Goal: Use online tool/utility: Utilize a website feature to perform a specific function

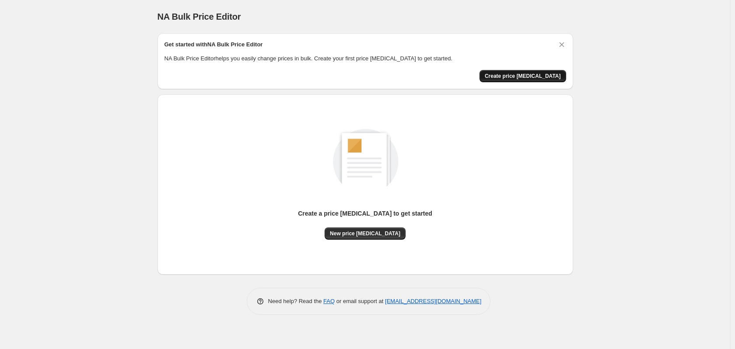
click at [518, 75] on span "Create price change job" at bounding box center [523, 76] width 76 height 7
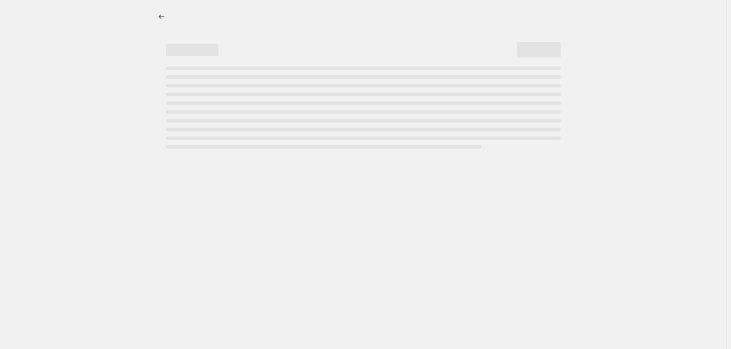
select select "percentage"
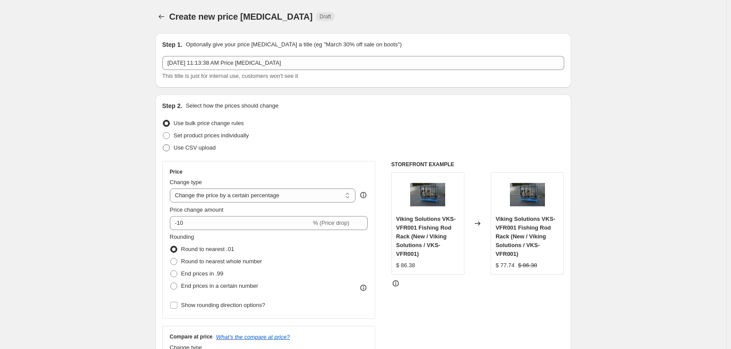
click at [170, 148] on span at bounding box center [166, 147] width 7 height 7
click at [163, 145] on input "Use CSV upload" at bounding box center [163, 144] width 0 height 0
radio input "true"
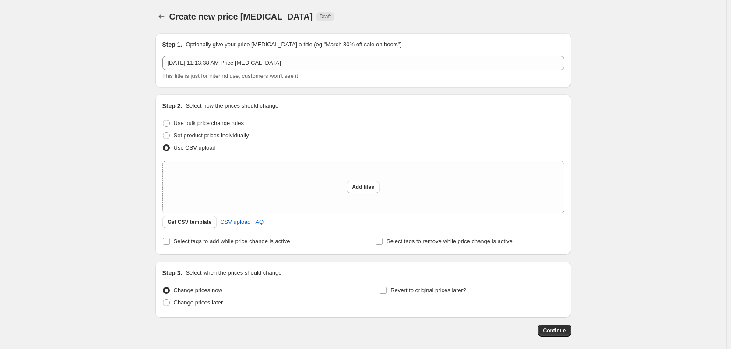
scroll to position [41, 0]
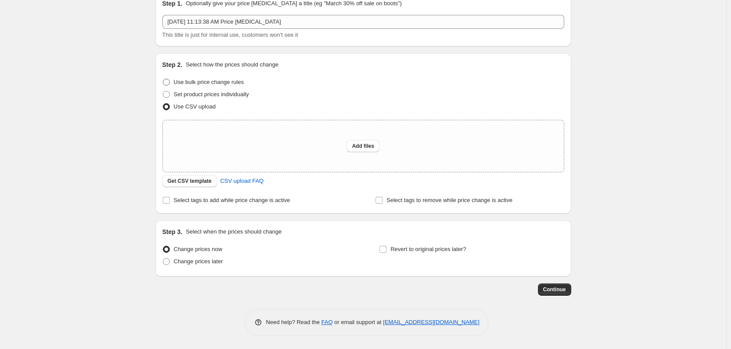
click at [170, 81] on span at bounding box center [166, 82] width 7 height 7
click at [163, 79] on input "Use bulk price change rules" at bounding box center [163, 79] width 0 height 0
radio input "true"
select select "percentage"
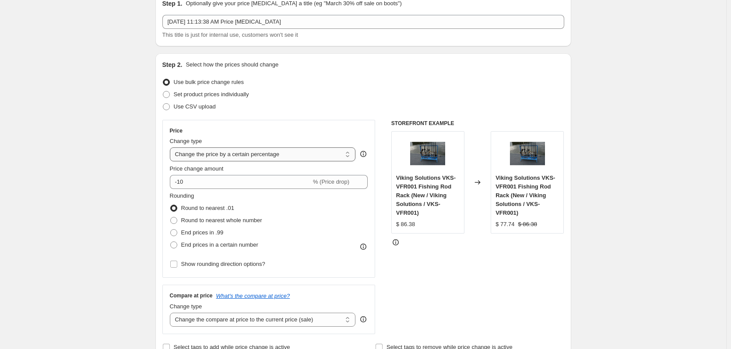
click at [349, 155] on select "Change the price to a certain amount Change the price by a certain amount Chang…" at bounding box center [263, 154] width 186 height 14
click at [362, 109] on div "Use CSV upload" at bounding box center [363, 107] width 402 height 12
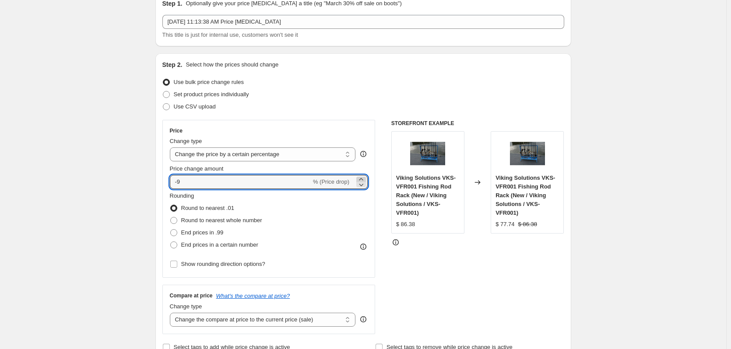
click at [363, 179] on icon at bounding box center [361, 179] width 4 height 2
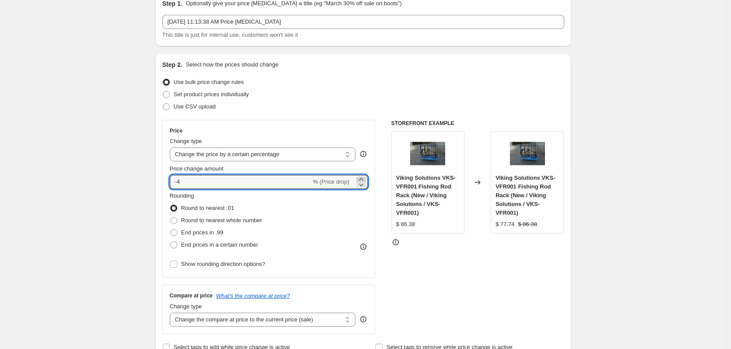
click at [363, 179] on icon at bounding box center [361, 179] width 4 height 2
click at [364, 178] on icon at bounding box center [361, 179] width 9 height 9
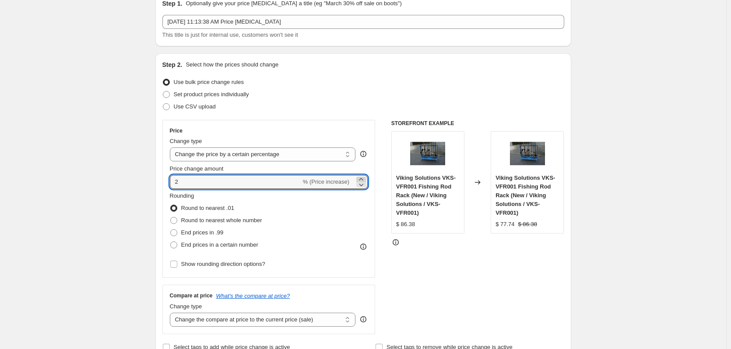
click at [363, 179] on icon at bounding box center [361, 179] width 4 height 2
type input "5"
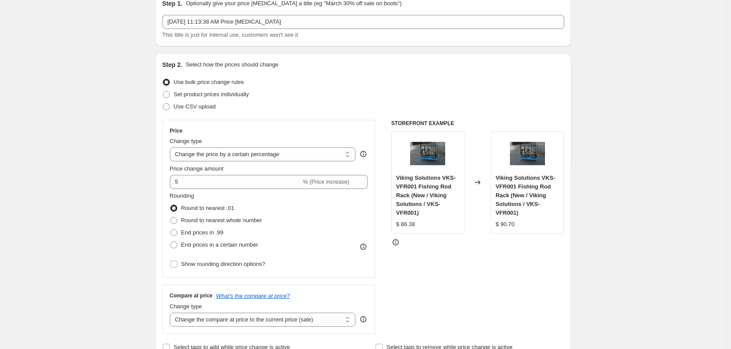
click at [161, 151] on div "Step 2. Select how the prices should change Use bulk price change rules Set pro…" at bounding box center [363, 206] width 416 height 307
click at [181, 232] on label "End prices in .99" at bounding box center [197, 233] width 54 height 12
click at [171, 230] on input "End prices in .99" at bounding box center [170, 229] width 0 height 0
radio input "true"
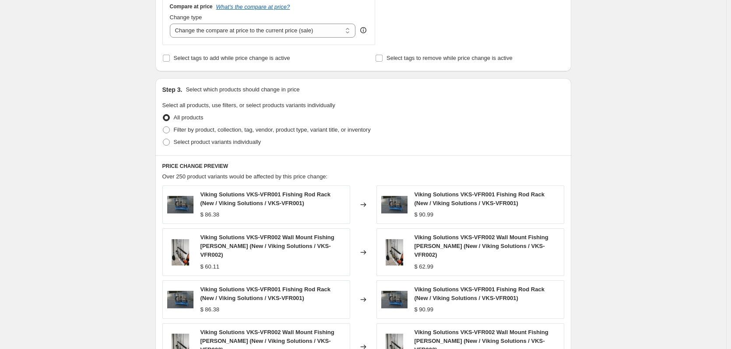
scroll to position [321, 0]
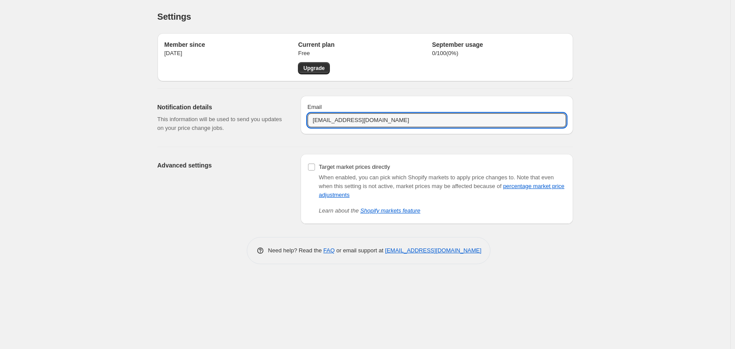
drag, startPoint x: 409, startPoint y: 121, endPoint x: 262, endPoint y: 111, distance: 147.4
click at [262, 111] on div "Notification details This information will be used to send you updates on your …" at bounding box center [362, 114] width 423 height 51
type input "charles@dupreemultimedia.com"
